Goal: Navigation & Orientation: Understand site structure

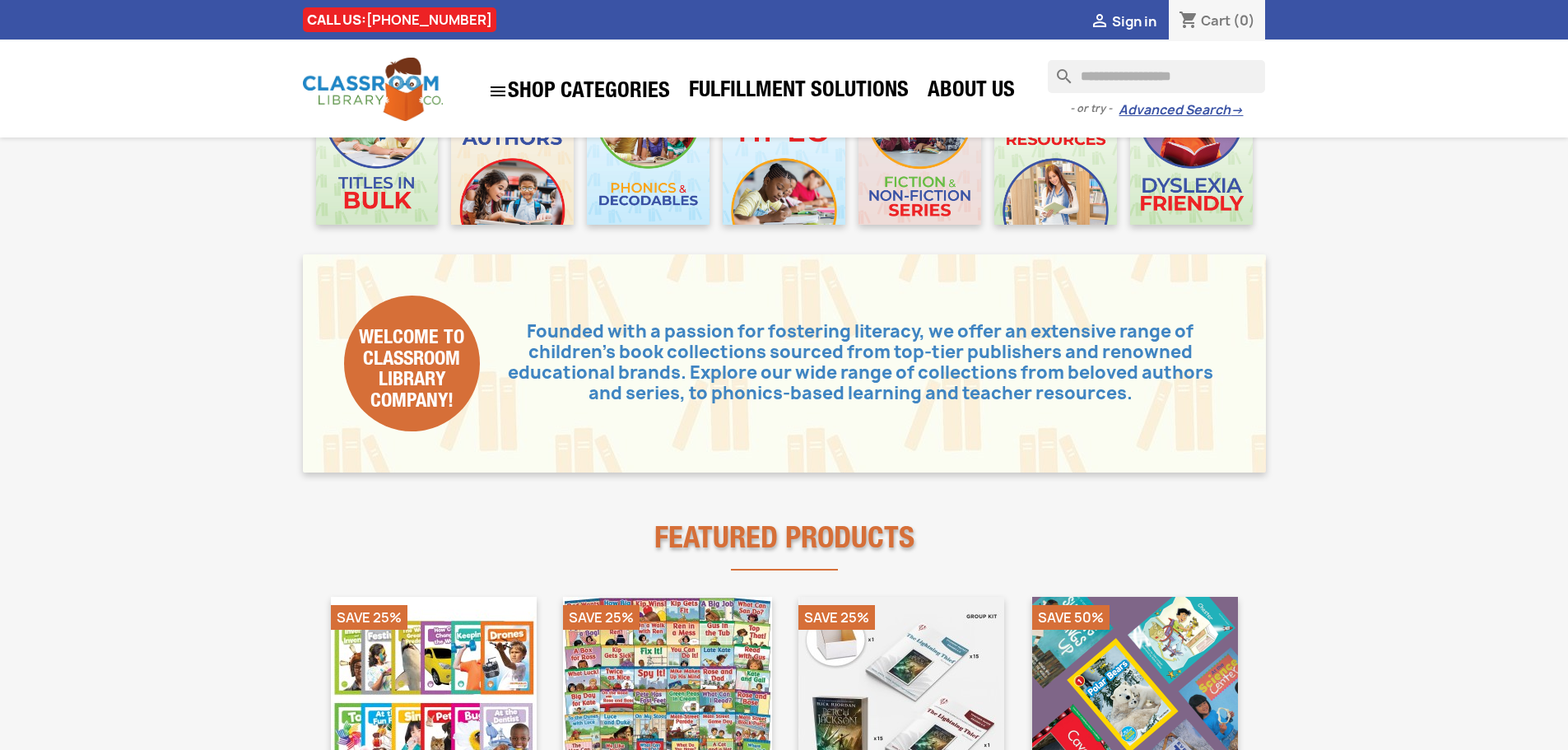
scroll to position [412, 0]
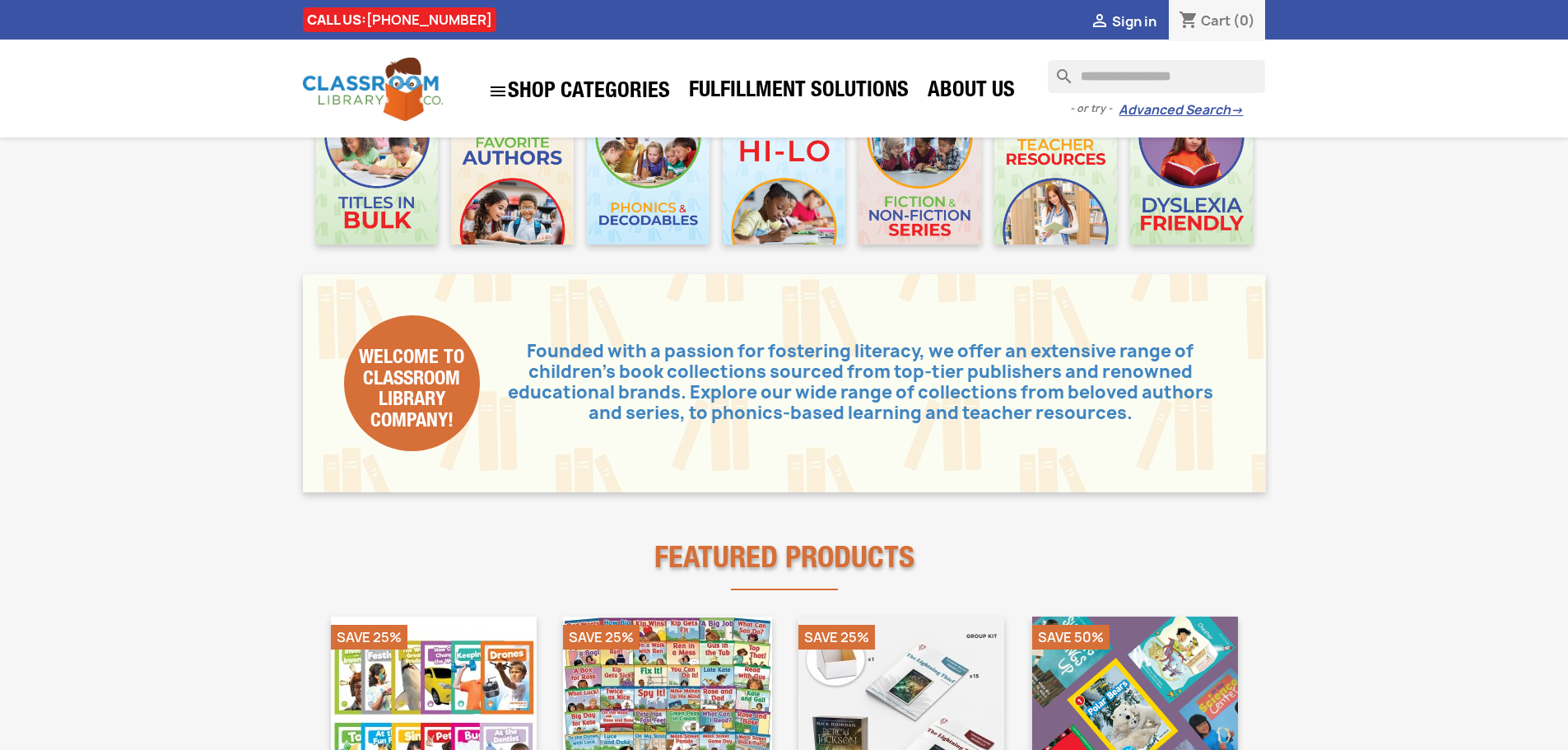
click at [1144, 71] on input "Search" at bounding box center [1156, 76] width 217 height 33
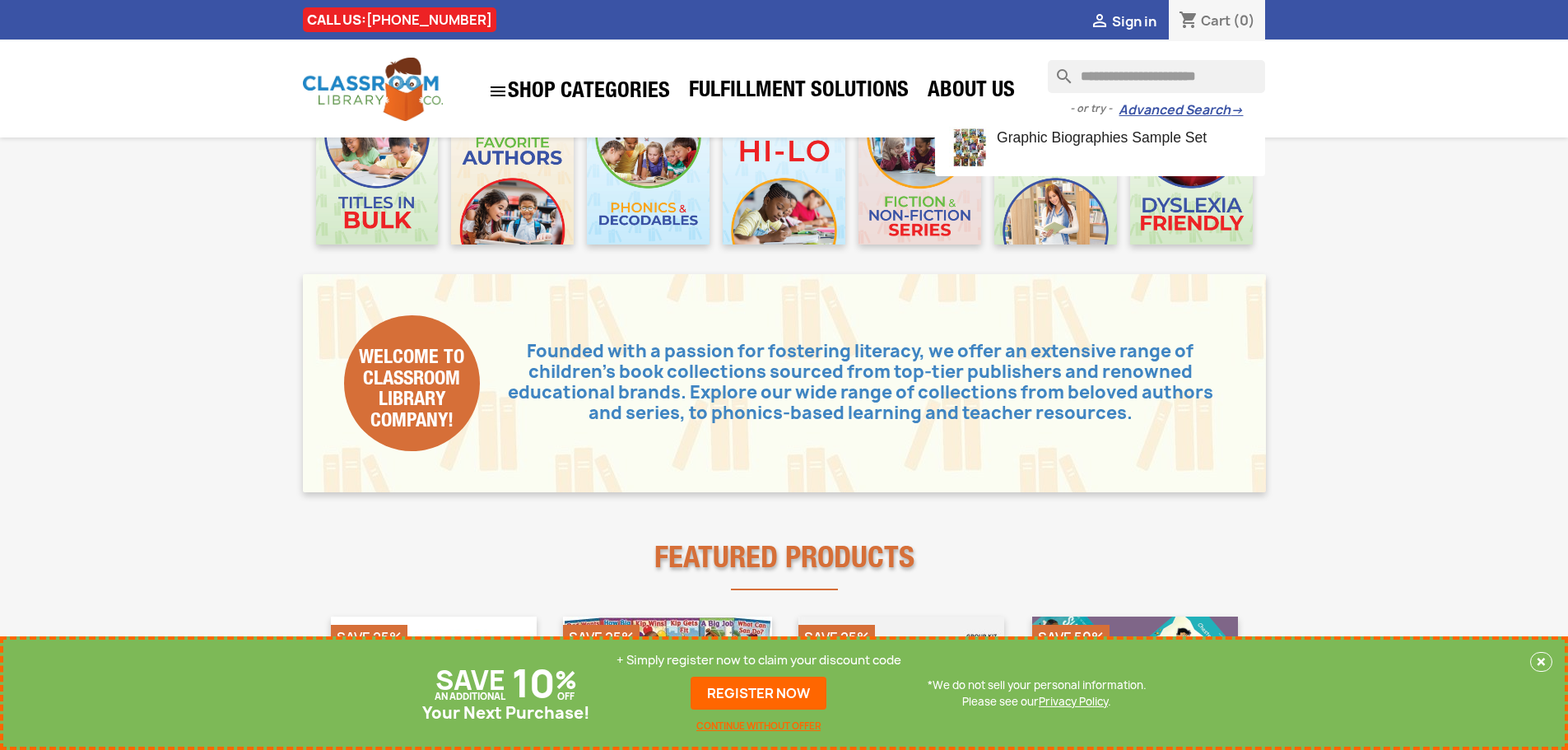
type input "**********"
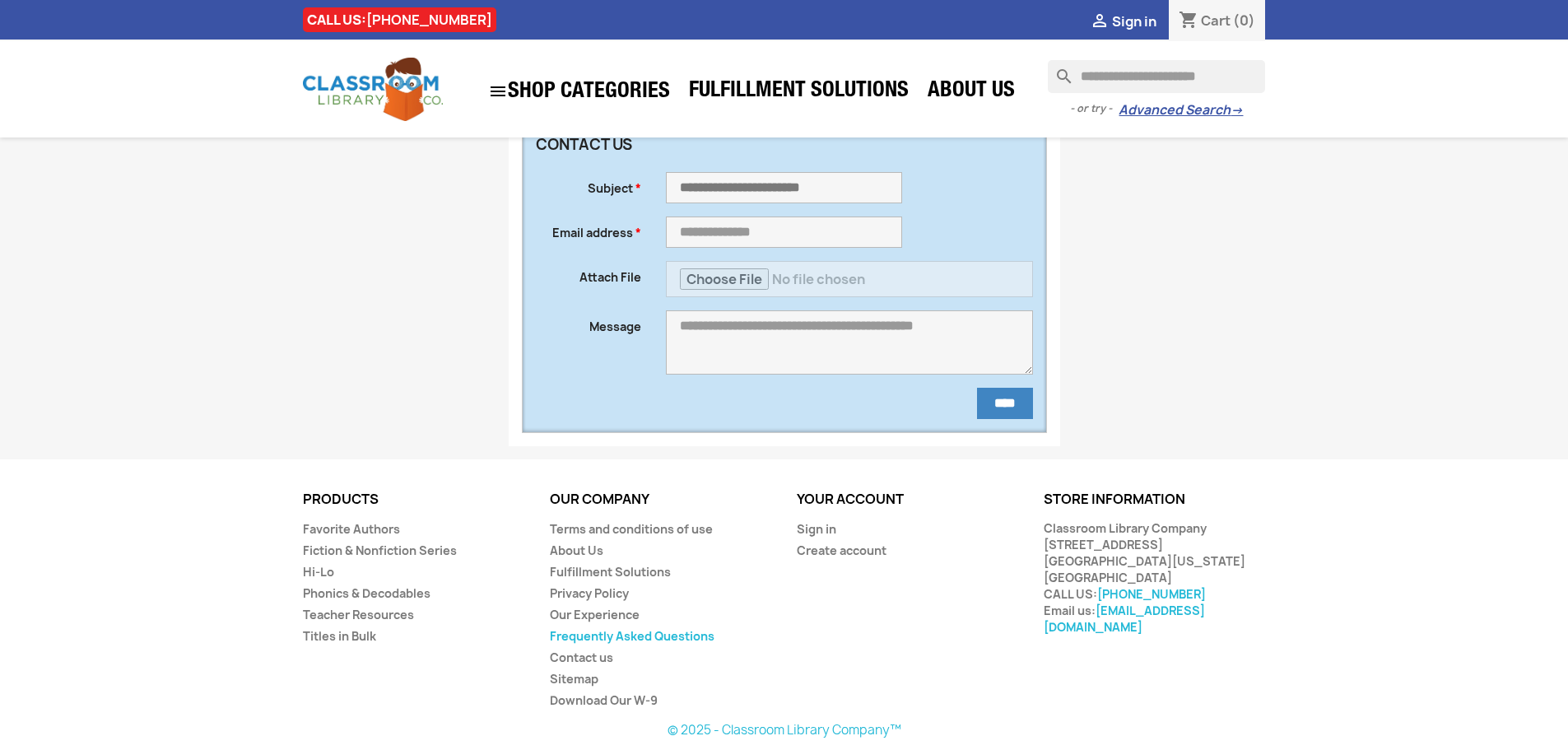
scroll to position [157, 0]
click at [363, 529] on link "Favorite Authors" at bounding box center [351, 527] width 98 height 16
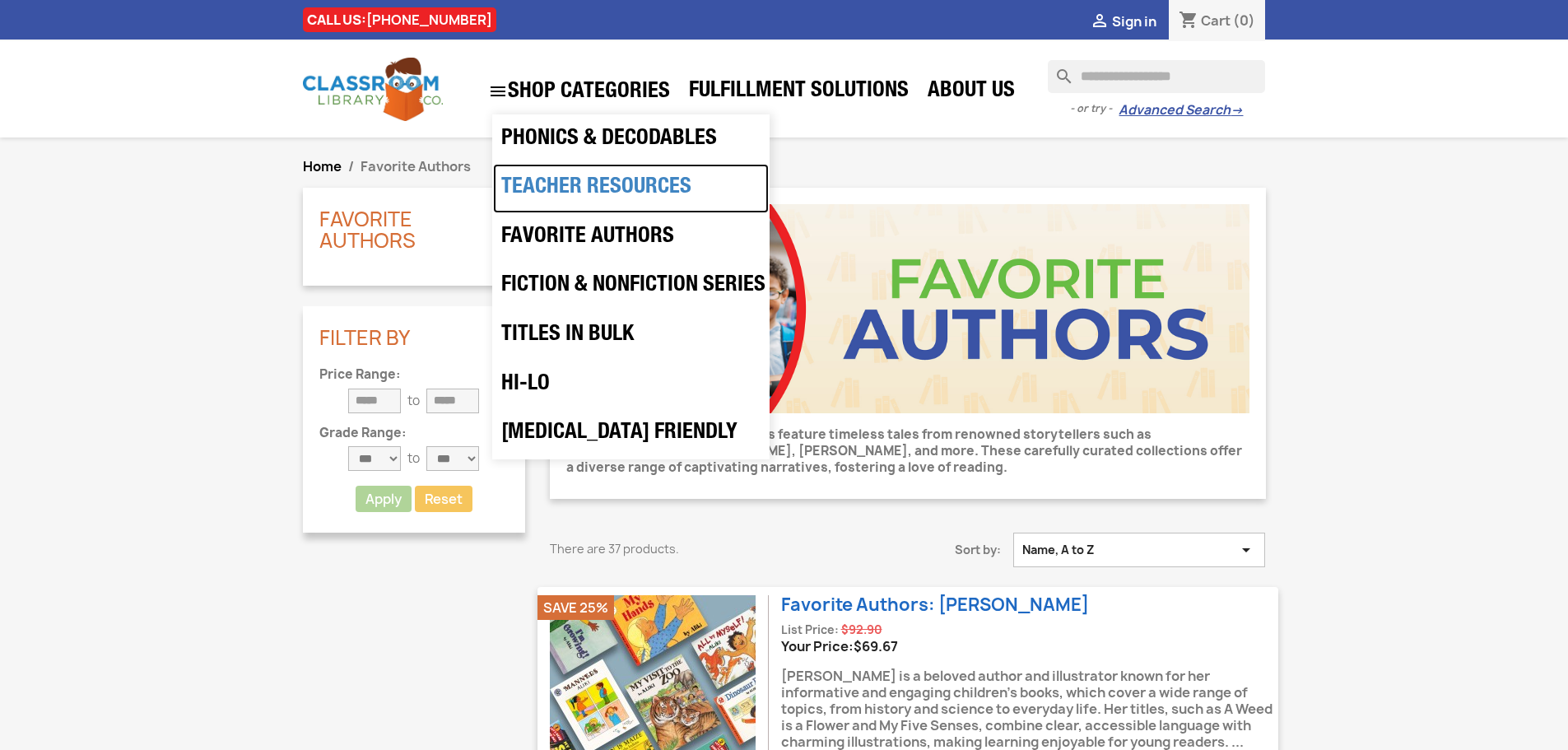
click at [591, 185] on link "Teacher Resources" at bounding box center [631, 188] width 276 height 49
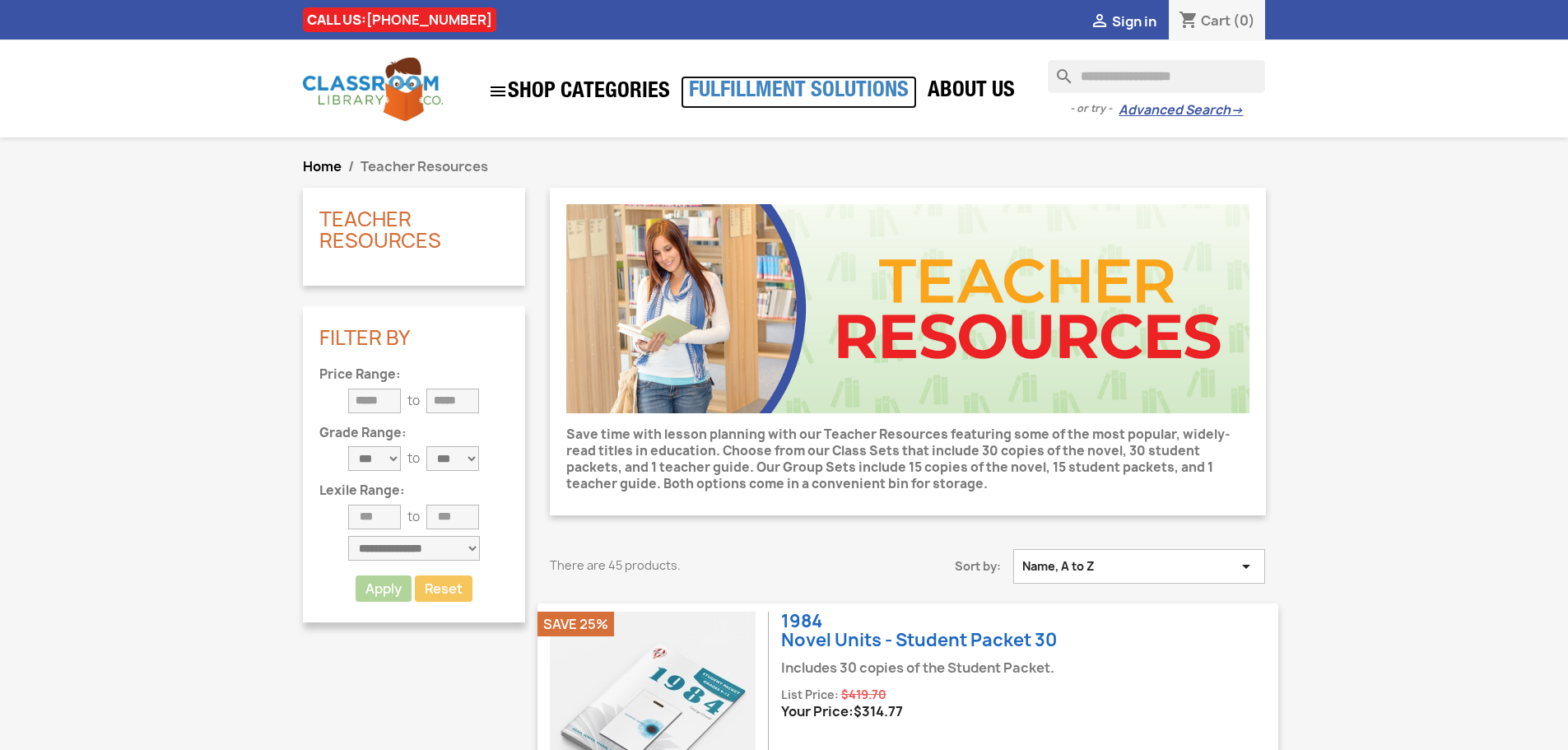
click at [756, 84] on link "Fulfillment Solutions" at bounding box center [799, 92] width 236 height 33
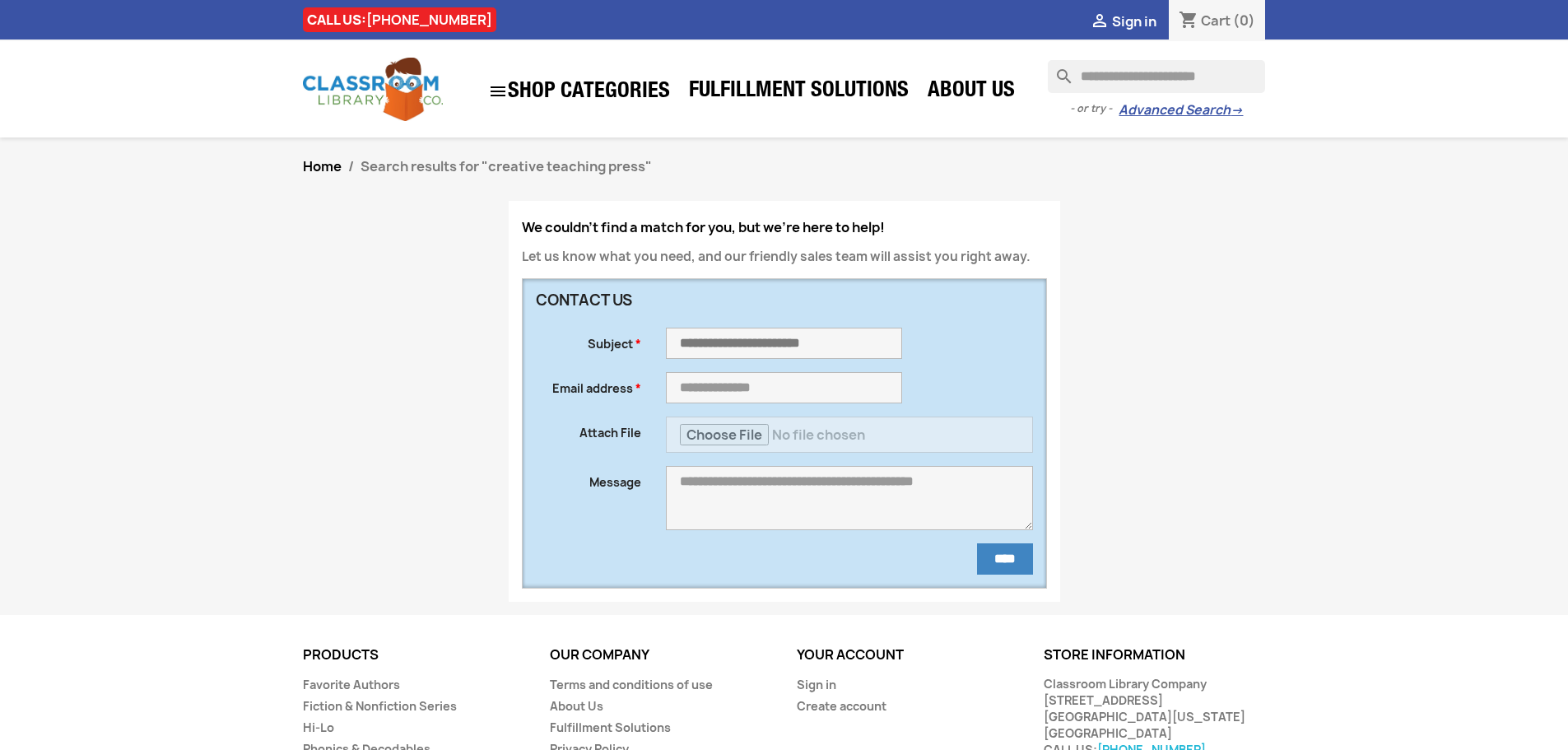
scroll to position [157, 0]
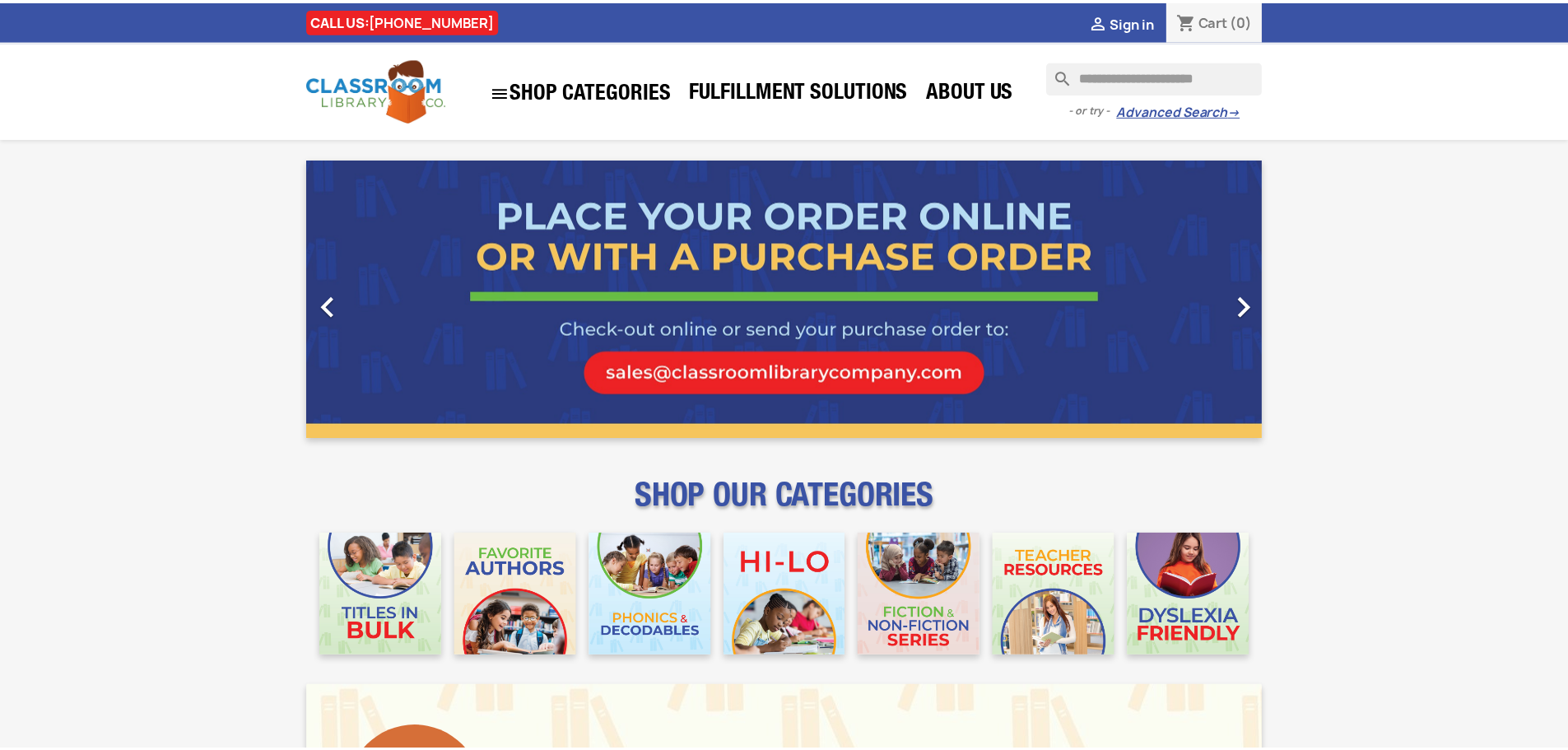
scroll to position [412, 0]
